Goal: Task Accomplishment & Management: Use online tool/utility

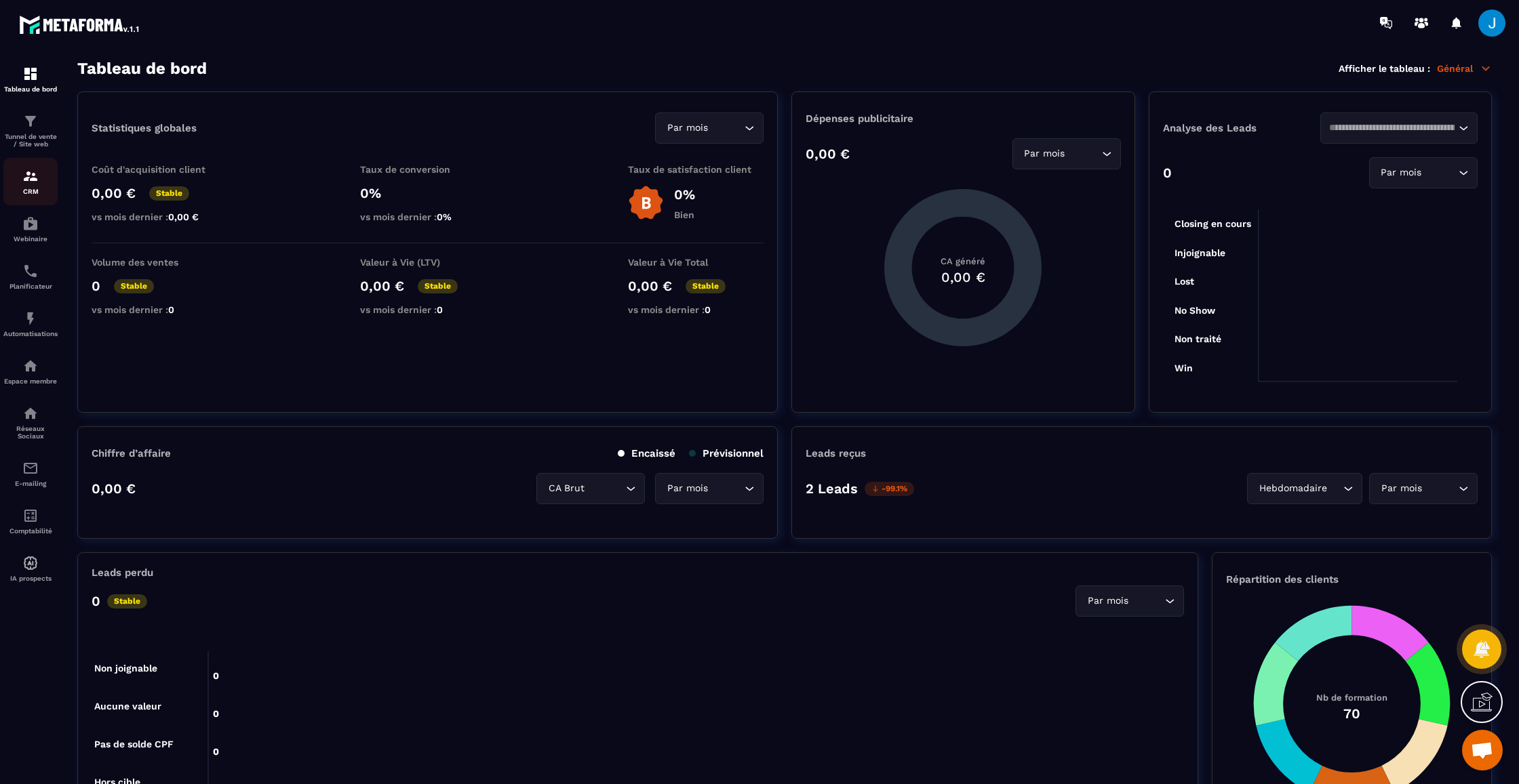
click at [24, 182] on img at bounding box center [30, 176] width 17 height 17
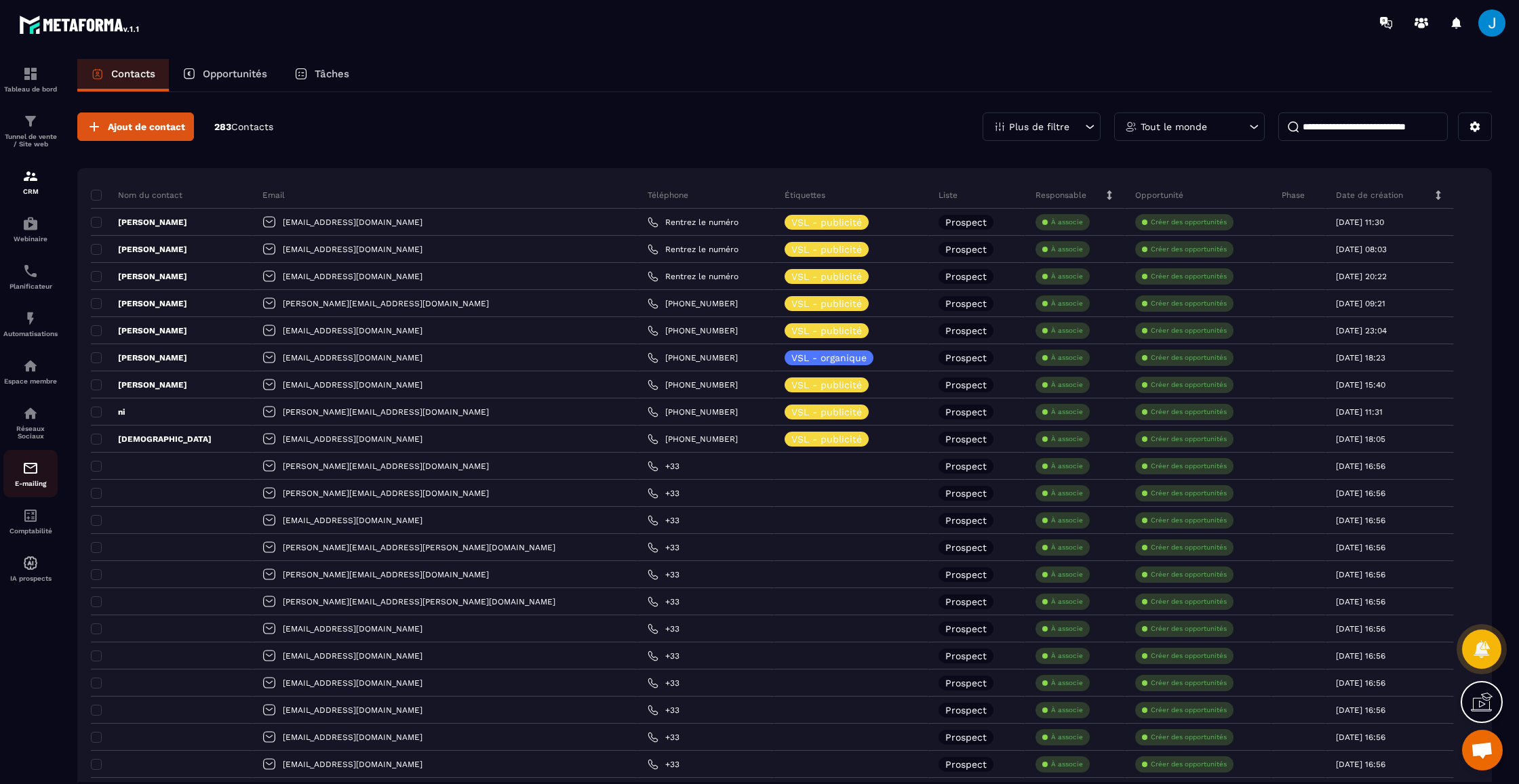
click at [39, 474] on div "E-mailing" at bounding box center [30, 474] width 55 height 27
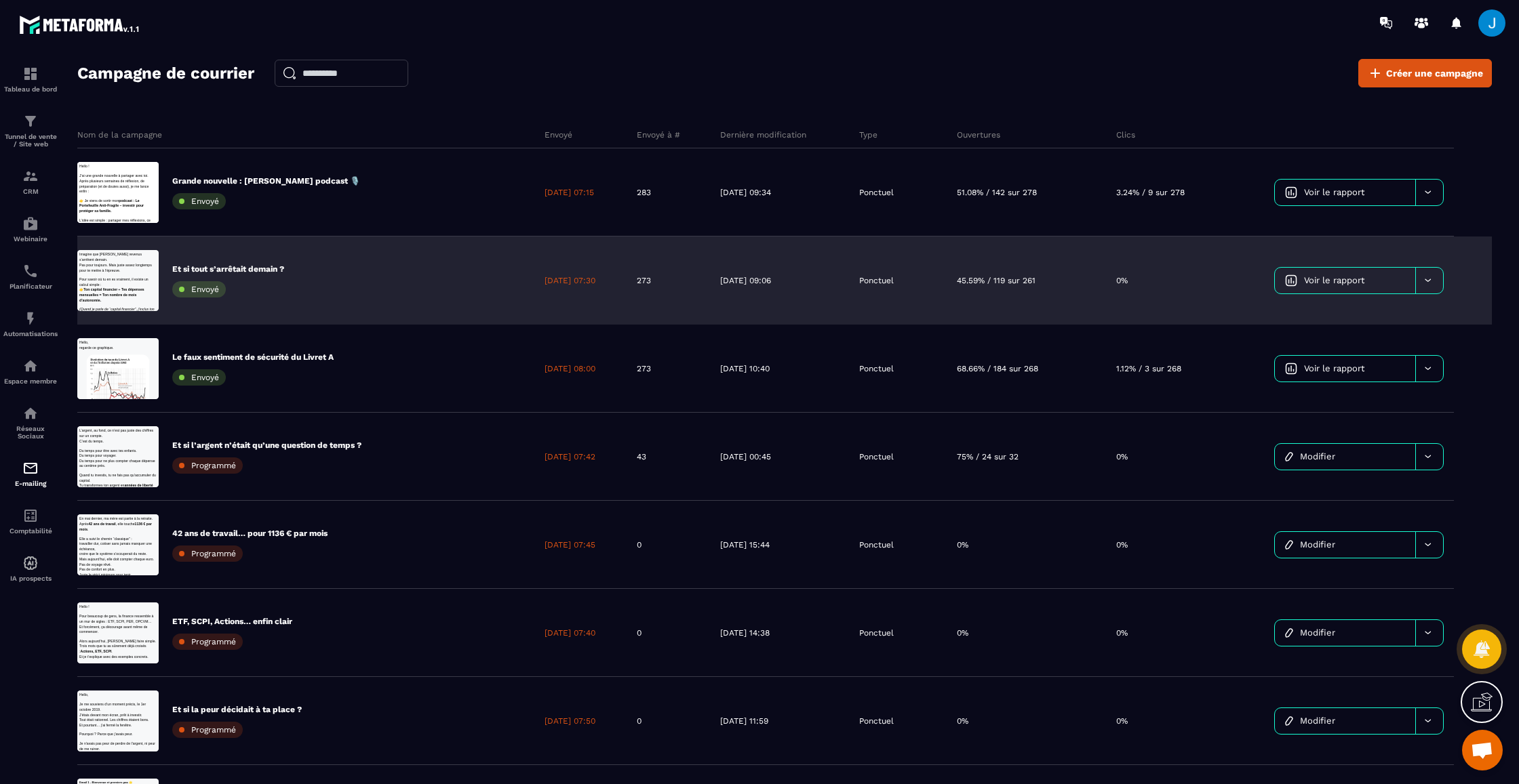
click at [1338, 280] on span "Voir le rapport" at bounding box center [1335, 280] width 60 height 10
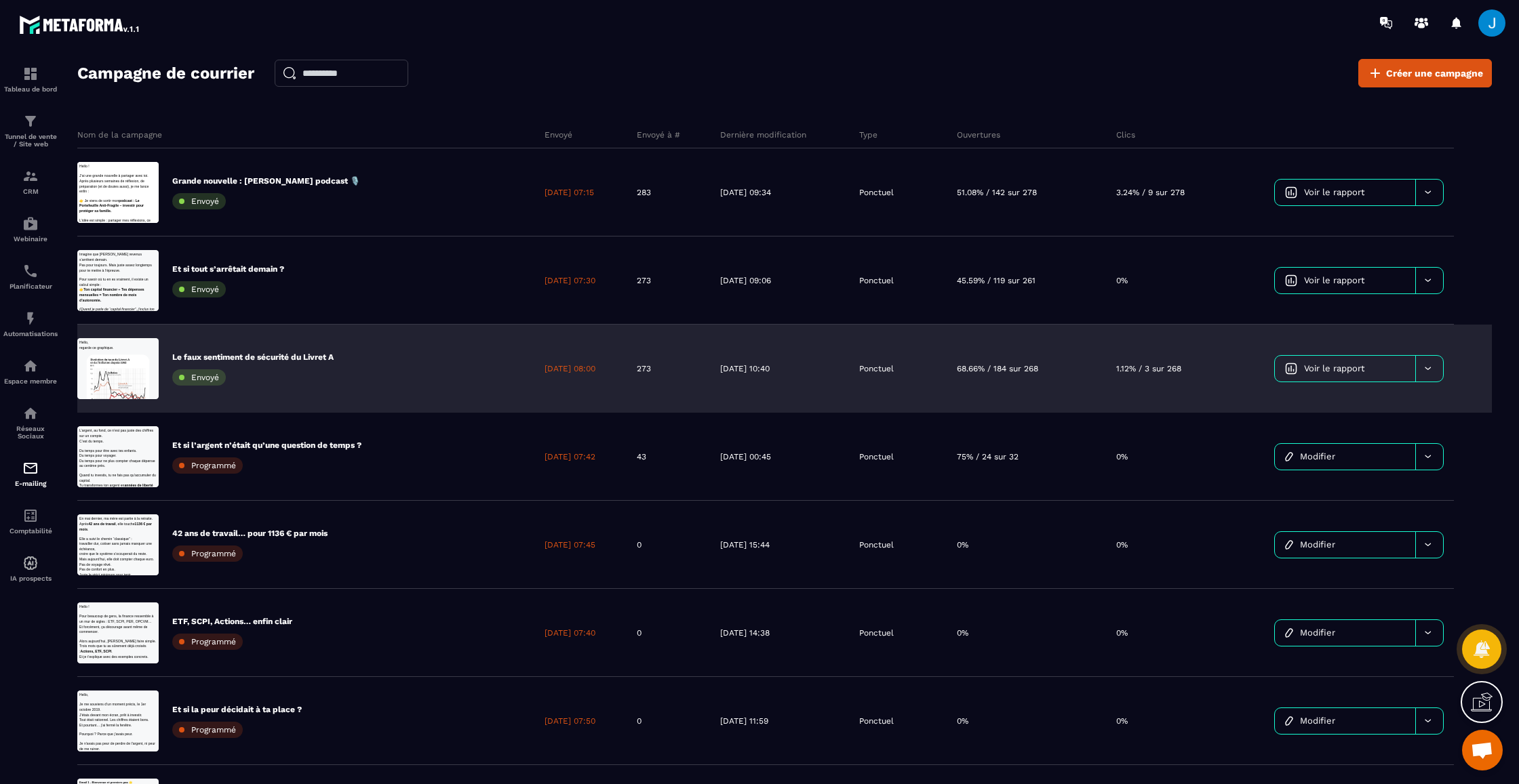
click at [881, 374] on p "Ponctuel" at bounding box center [877, 368] width 35 height 11
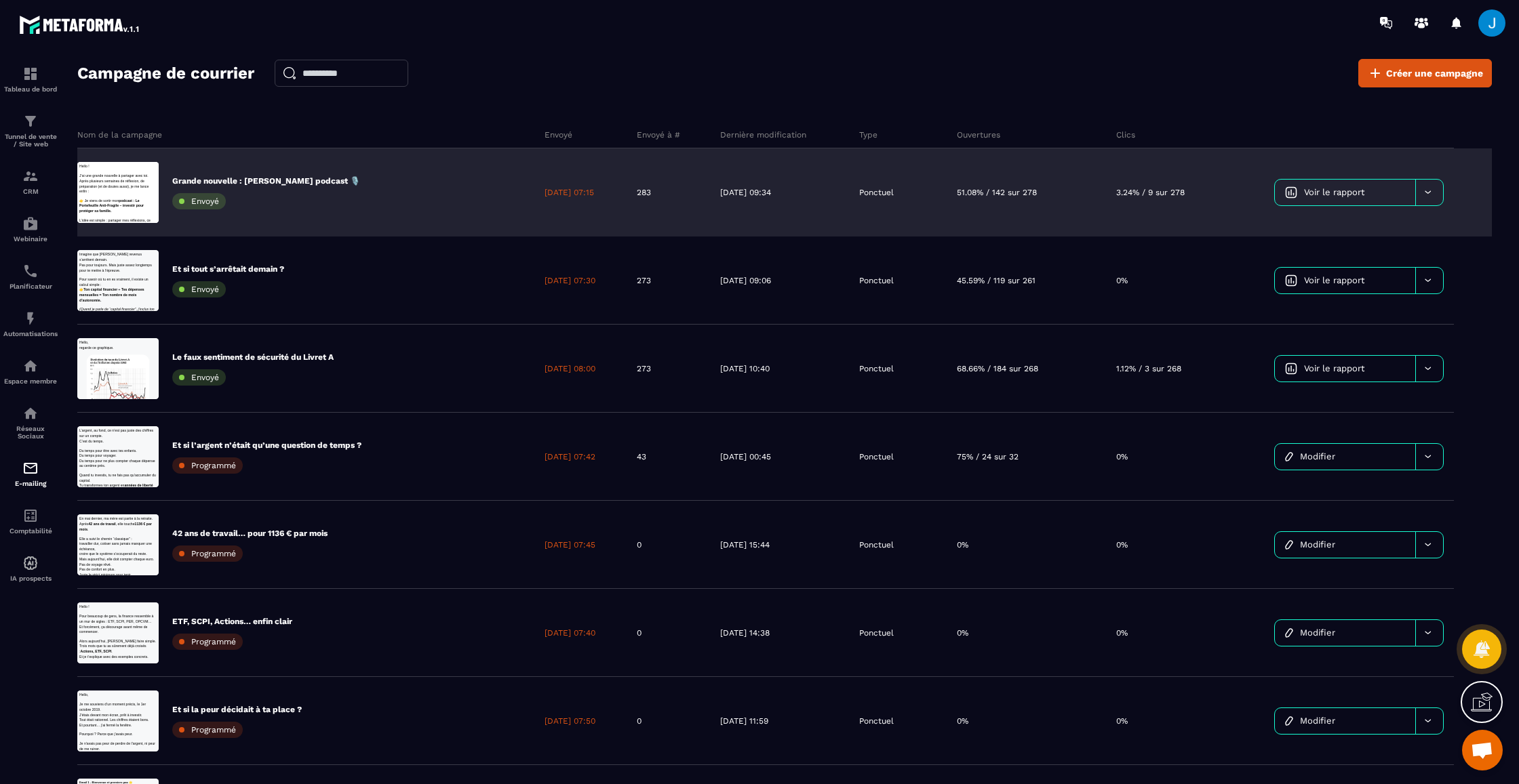
click at [948, 208] on div "Ponctuel" at bounding box center [898, 192] width 98 height 89
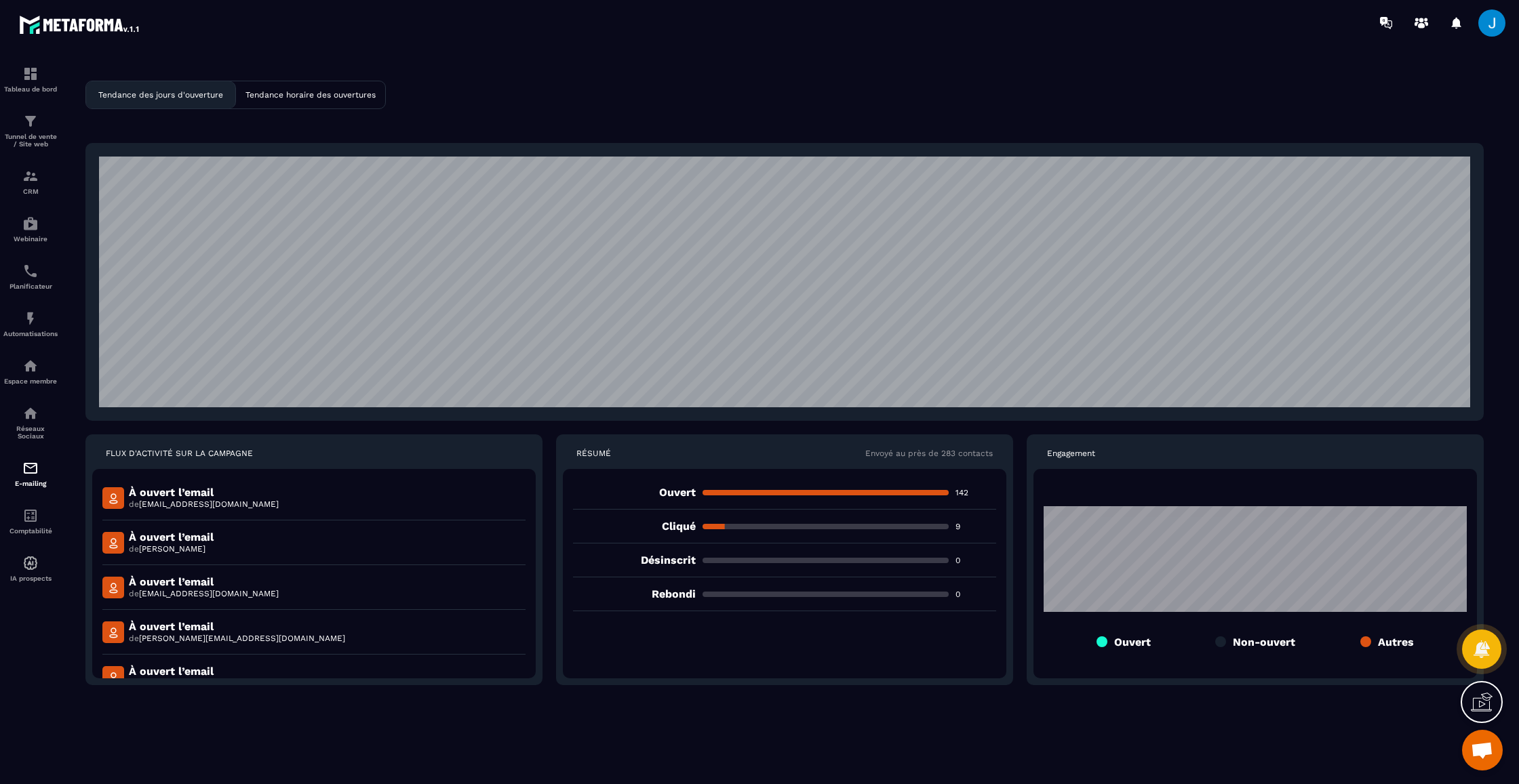
scroll to position [-1, 0]
